Goal: Use online tool/utility

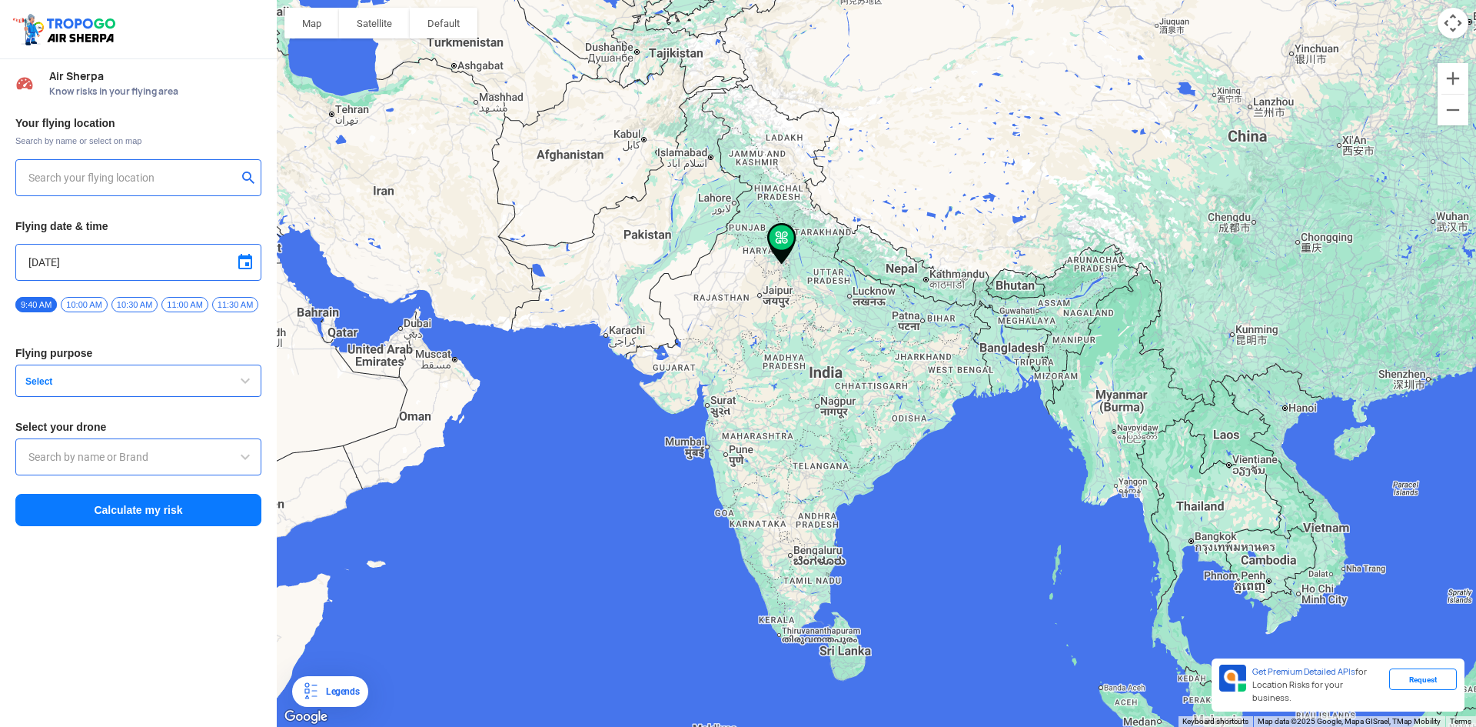
type input "[STREET_ADDRESS]"
click at [101, 178] on input "[STREET_ADDRESS]" at bounding box center [132, 177] width 208 height 18
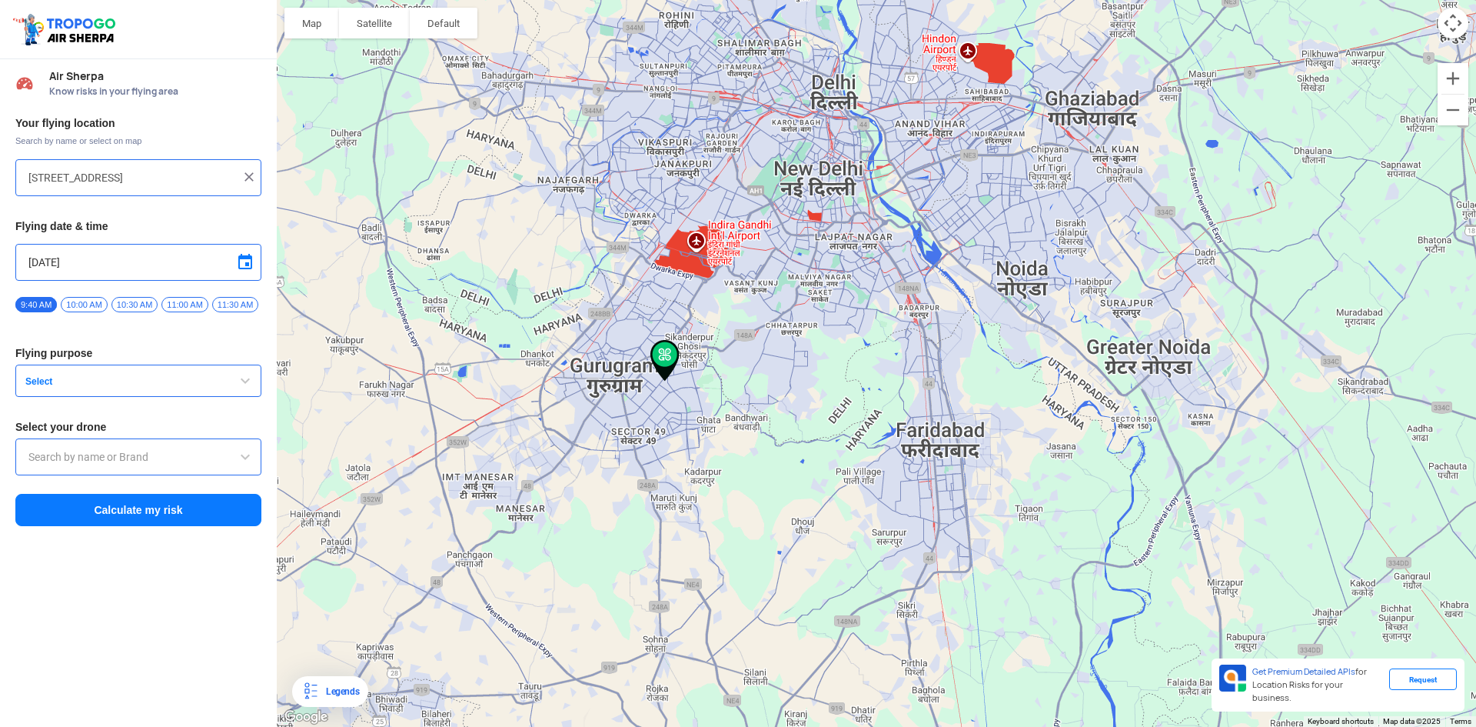
drag, startPoint x: 625, startPoint y: 504, endPoint x: 819, endPoint y: 311, distance: 273.5
click at [819, 311] on div at bounding box center [876, 363] width 1199 height 727
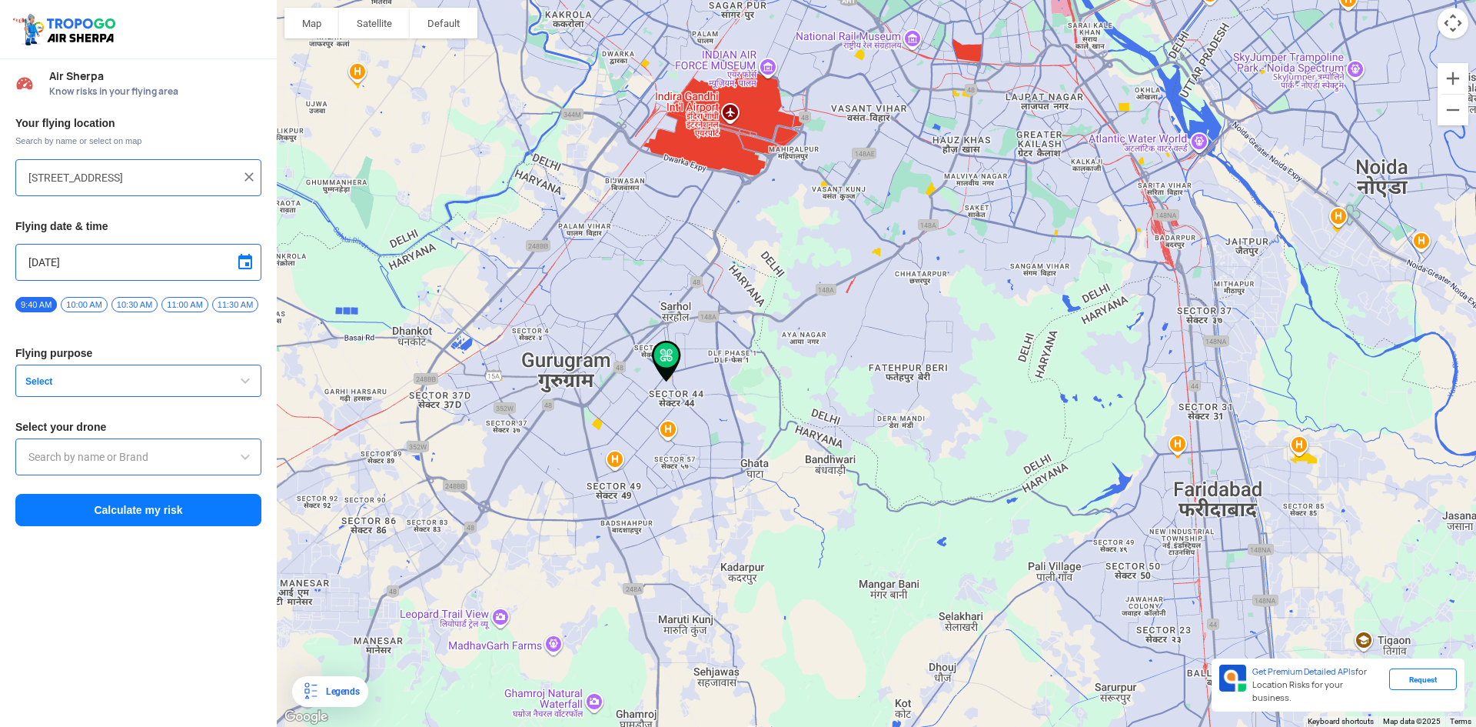
click at [188, 508] on button "Calculate my risk" at bounding box center [138, 510] width 246 height 32
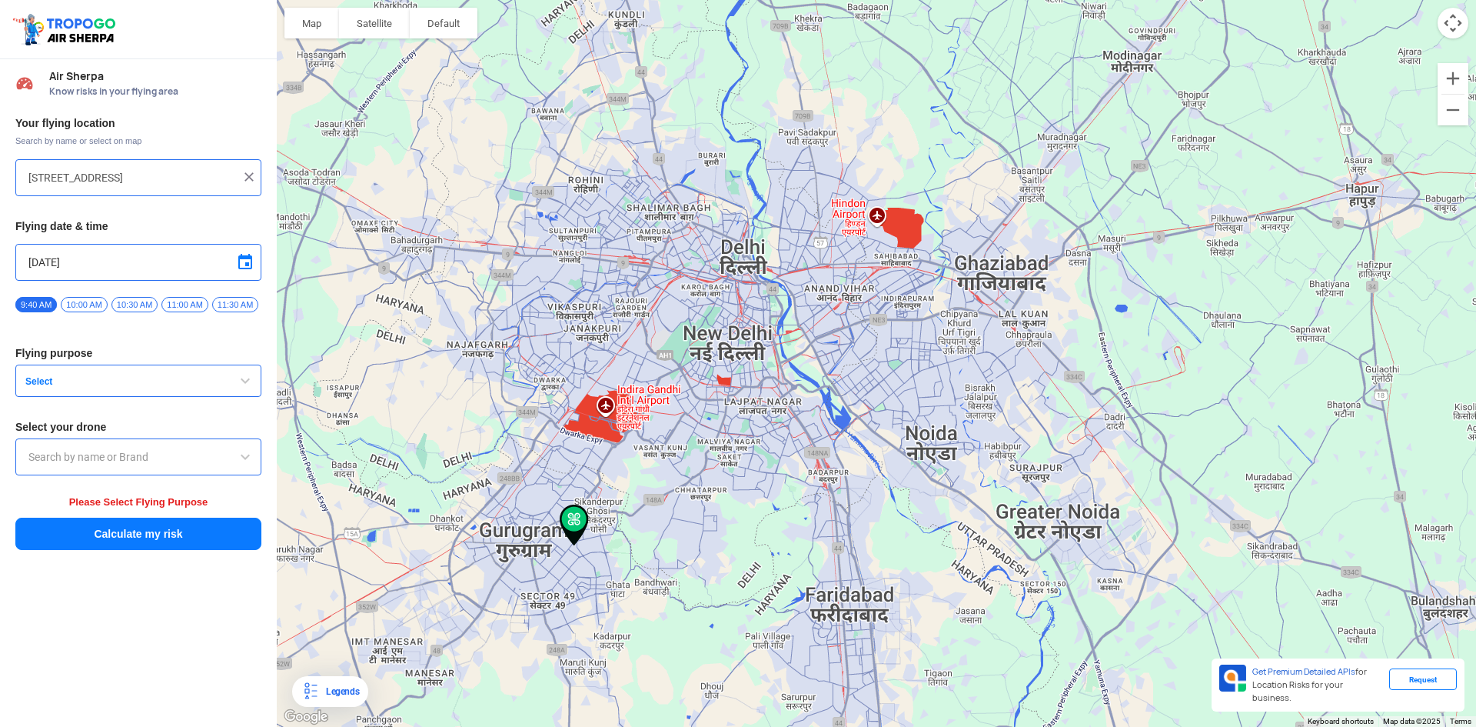
drag, startPoint x: 968, startPoint y: 136, endPoint x: 860, endPoint y: 318, distance: 211.0
click at [859, 319] on div at bounding box center [876, 363] width 1199 height 727
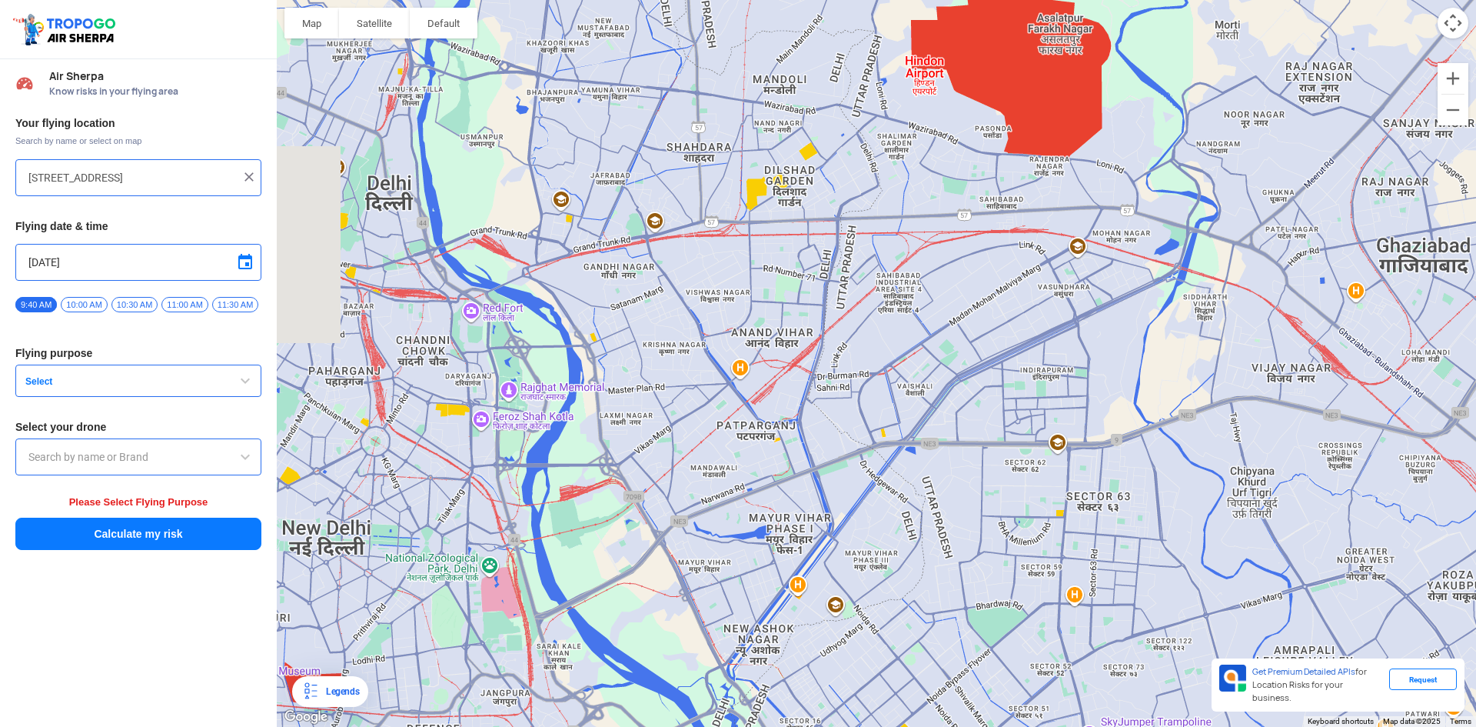
drag, startPoint x: 656, startPoint y: 557, endPoint x: 808, endPoint y: 374, distance: 237.5
click at [808, 374] on div at bounding box center [876, 363] width 1199 height 727
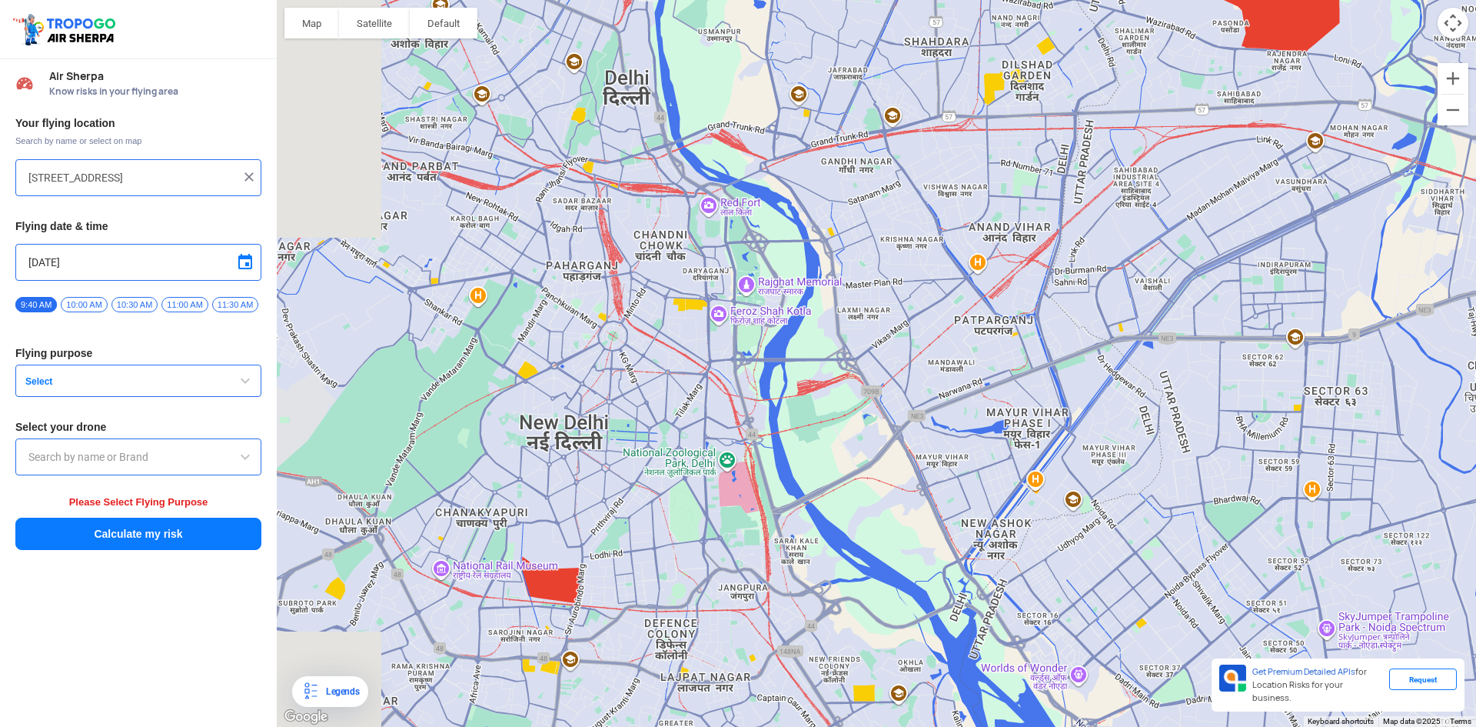
drag, startPoint x: 556, startPoint y: 432, endPoint x: 697, endPoint y: 367, distance: 155.8
click at [697, 367] on div at bounding box center [876, 363] width 1199 height 727
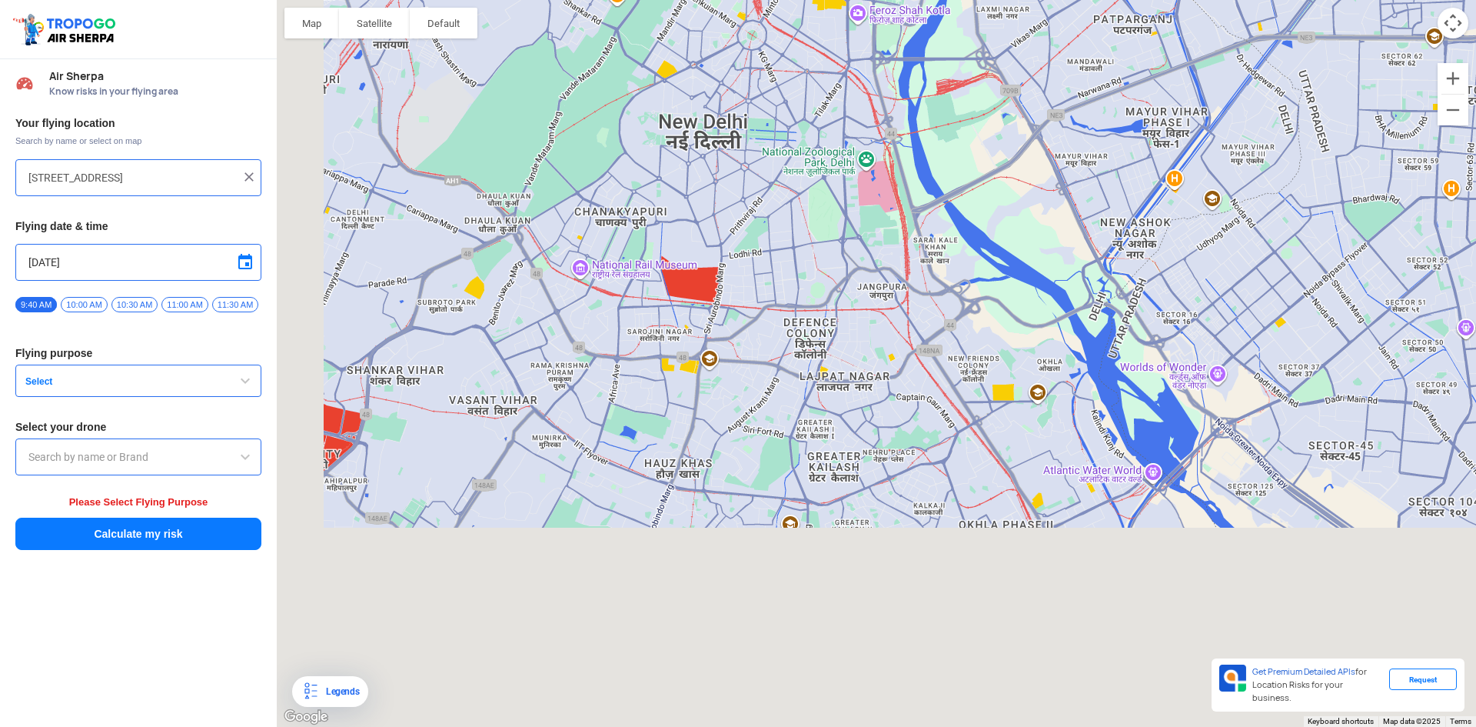
drag, startPoint x: 670, startPoint y: 449, endPoint x: 760, endPoint y: 140, distance: 321.7
click at [760, 140] on div at bounding box center [876, 363] width 1199 height 727
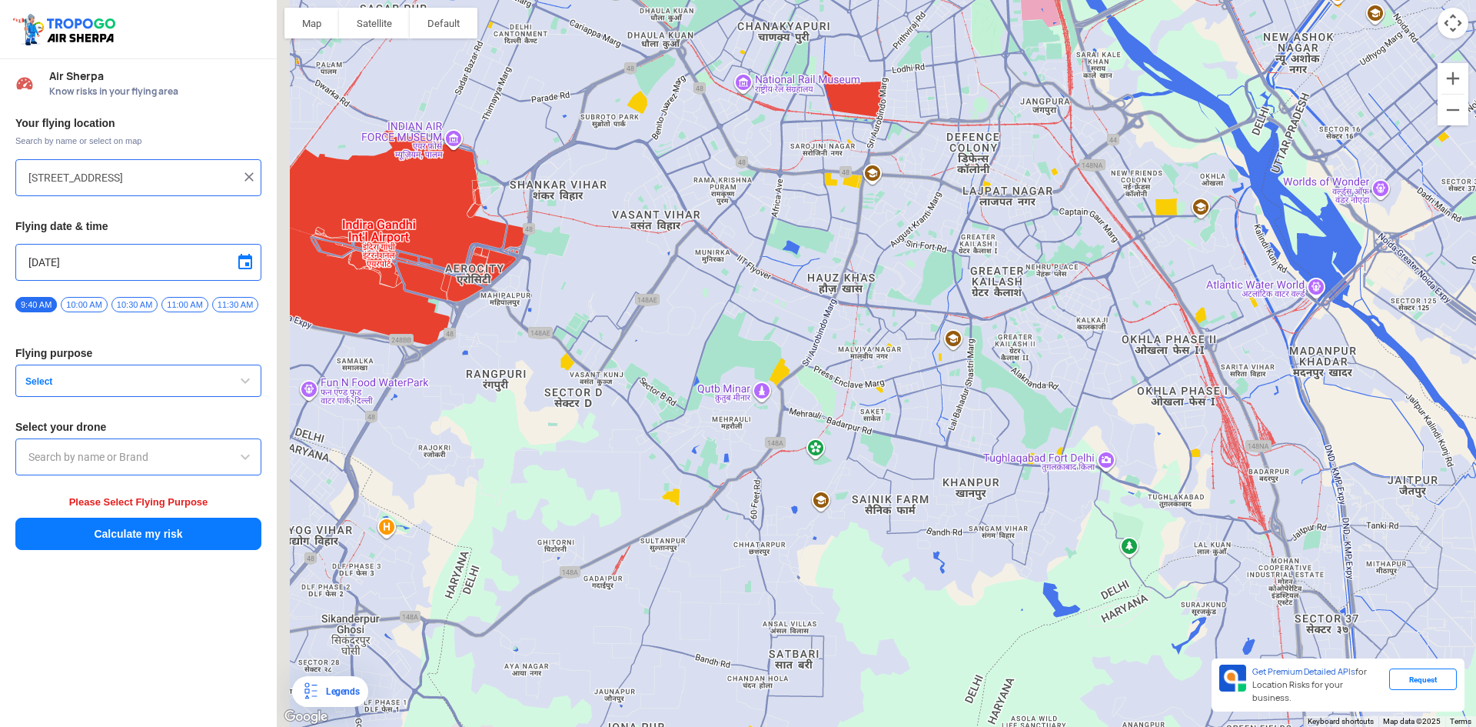
drag, startPoint x: 748, startPoint y: 258, endPoint x: 811, endPoint y: 228, distance: 69.8
click at [898, 158] on div at bounding box center [876, 363] width 1199 height 727
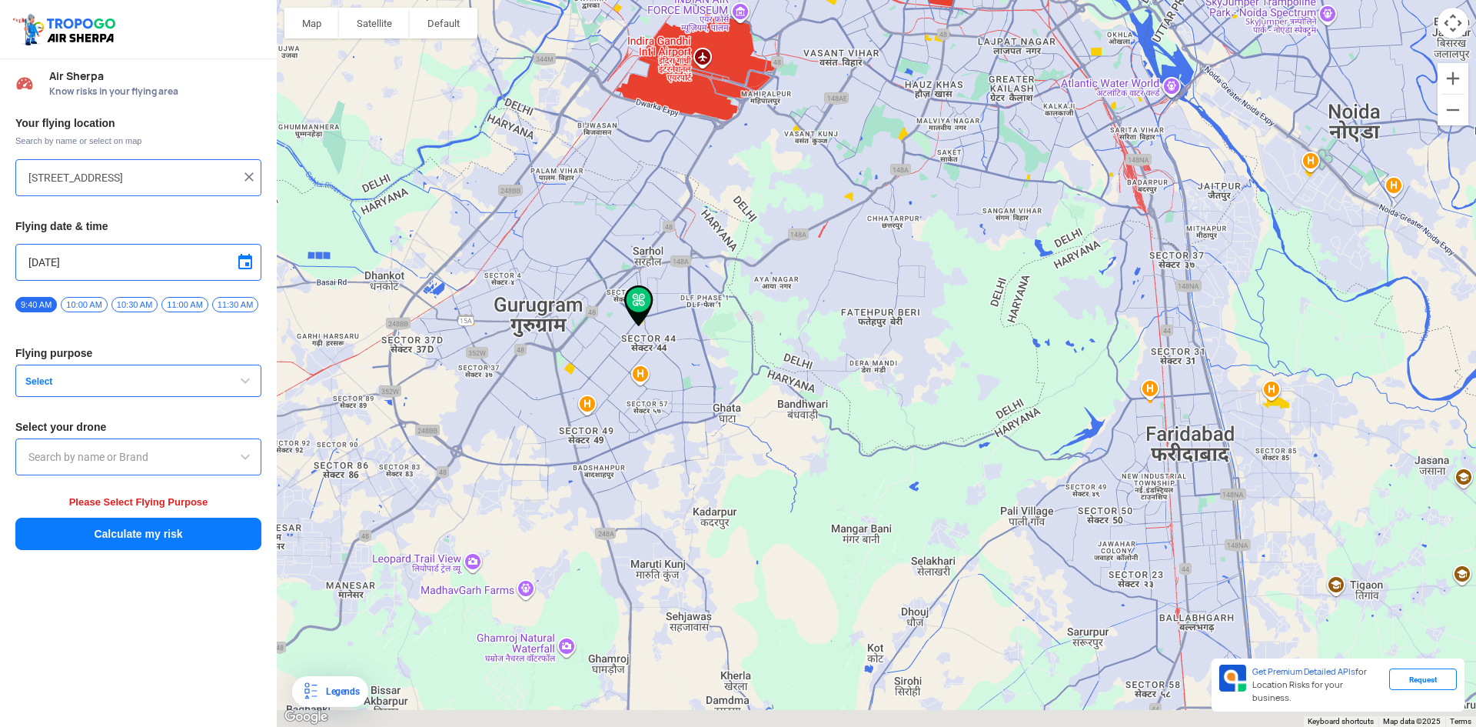
drag, startPoint x: 878, startPoint y: 610, endPoint x: 981, endPoint y: 408, distance: 227.0
click at [981, 408] on div at bounding box center [876, 363] width 1199 height 727
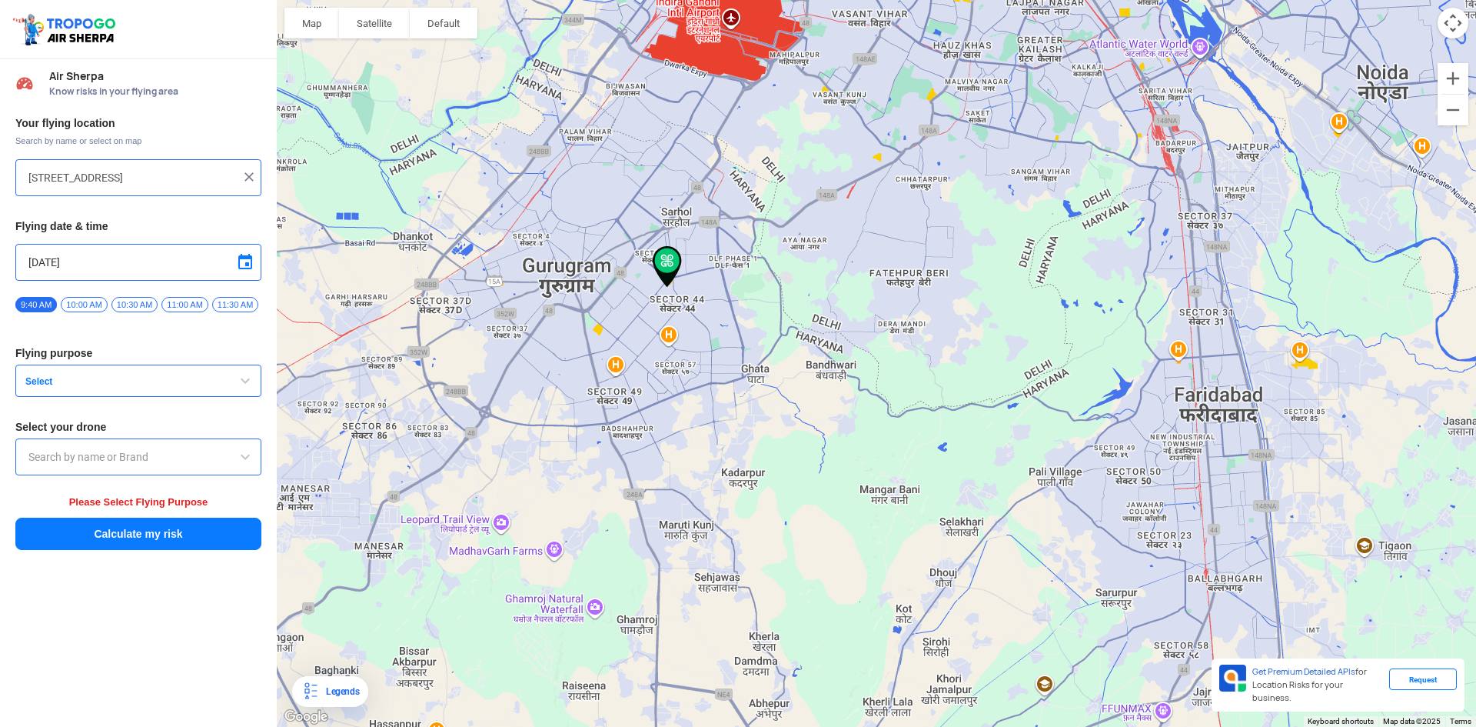
click at [73, 397] on button "Select" at bounding box center [138, 380] width 246 height 32
